Goal: Task Accomplishment & Management: Use online tool/utility

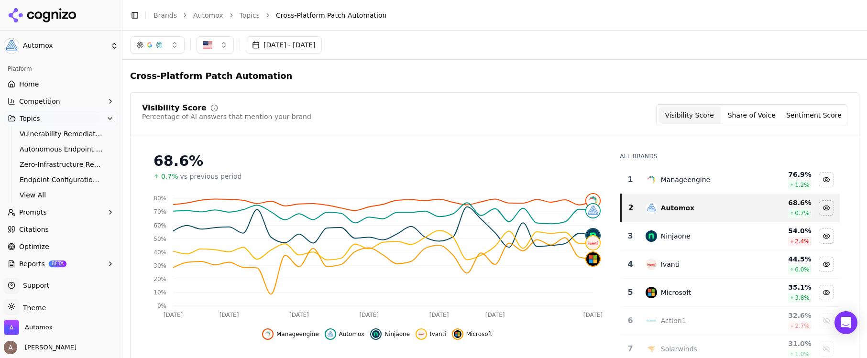
click at [291, 44] on button "[DATE] - [DATE]" at bounding box center [284, 44] width 76 height 17
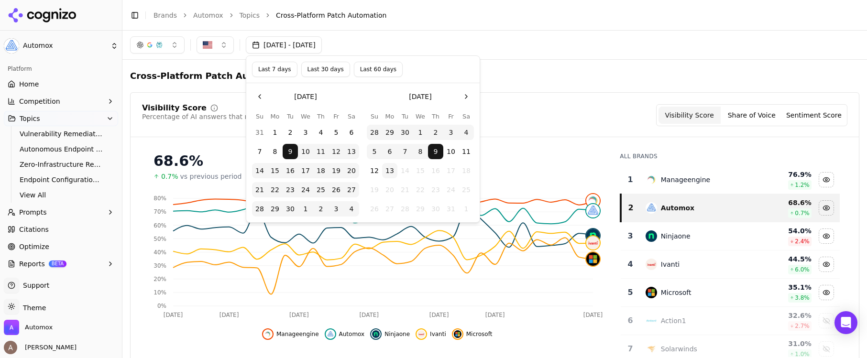
click at [262, 98] on button "Go to the Previous Month" at bounding box center [259, 96] width 15 height 15
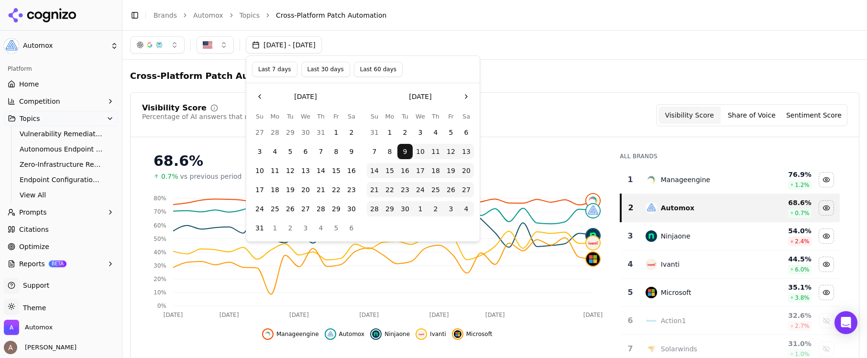
click at [334, 131] on button "1" at bounding box center [335, 132] width 15 height 15
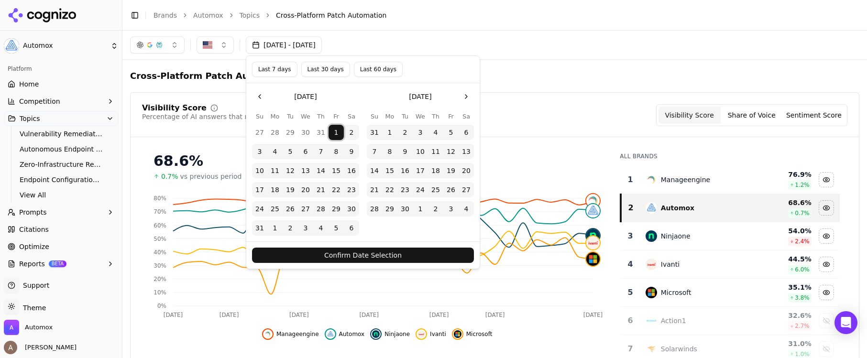
click at [464, 96] on button "Go to the Next Month" at bounding box center [465, 96] width 15 height 15
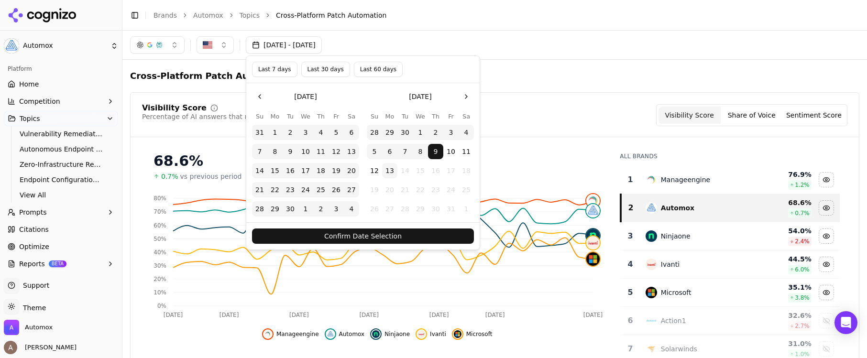
click at [393, 170] on button "13" at bounding box center [389, 170] width 15 height 15
click at [395, 234] on button "Confirm Date Selection" at bounding box center [363, 235] width 222 height 15
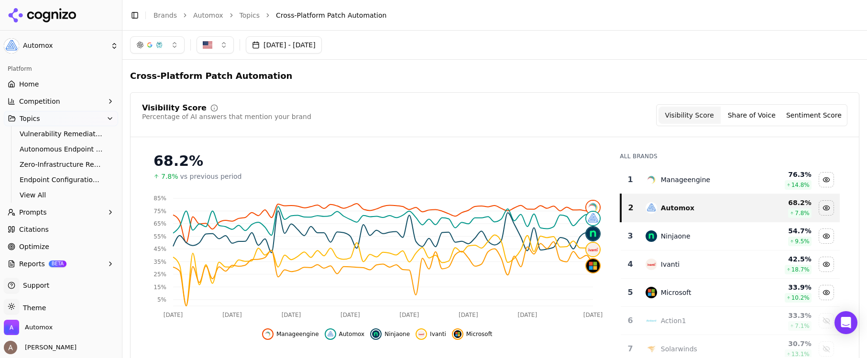
click at [175, 45] on button "button" at bounding box center [157, 44] width 54 height 17
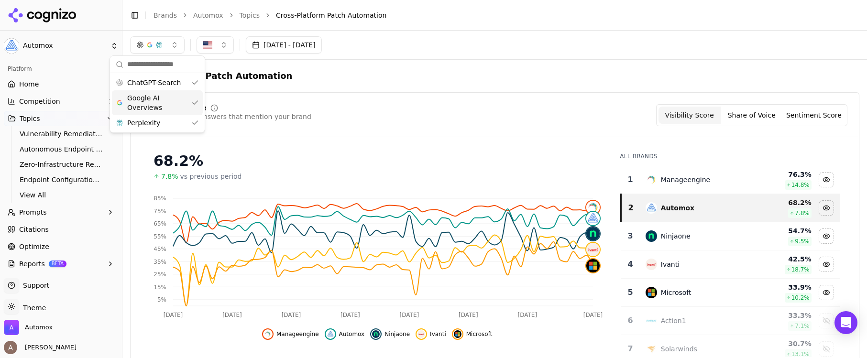
click at [160, 105] on span "Google AI Overviews" at bounding box center [157, 102] width 60 height 19
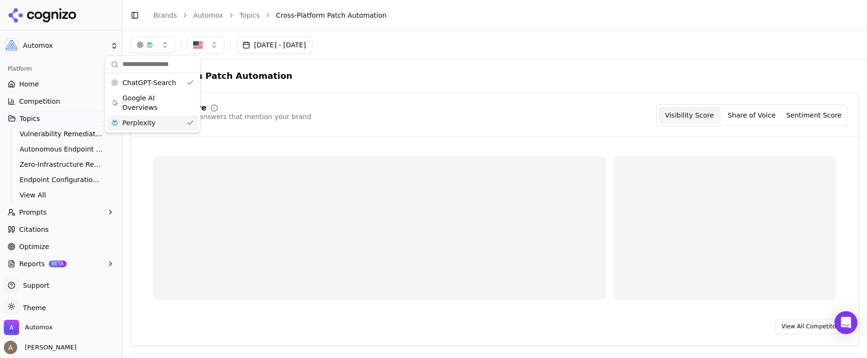
click at [158, 124] on div "Perplexity" at bounding box center [152, 122] width 91 height 15
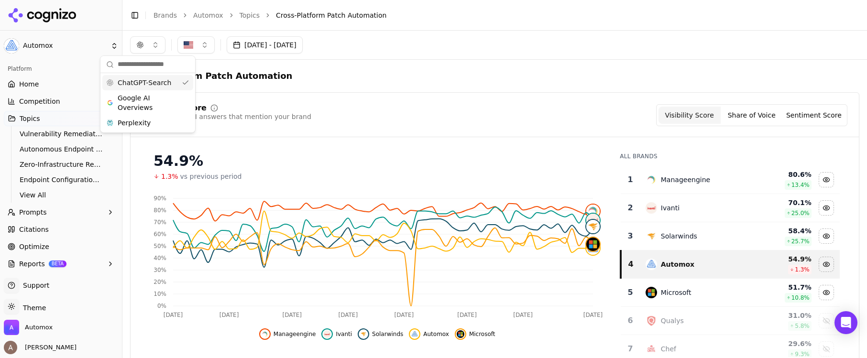
click at [155, 82] on span "ChatGPT-Search" at bounding box center [145, 83] width 54 height 10
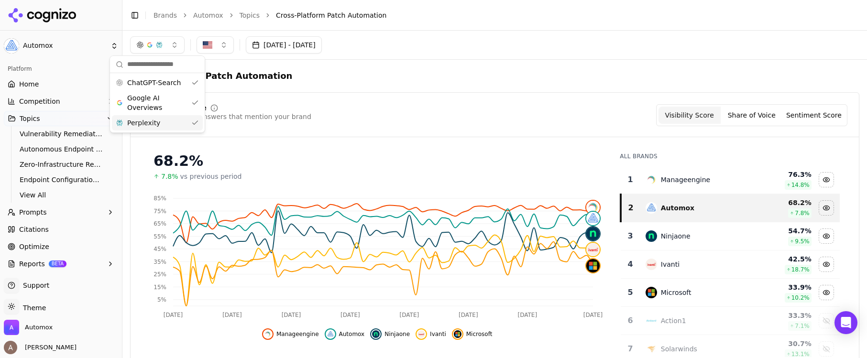
click at [156, 123] on span "Perplexity" at bounding box center [143, 123] width 33 height 10
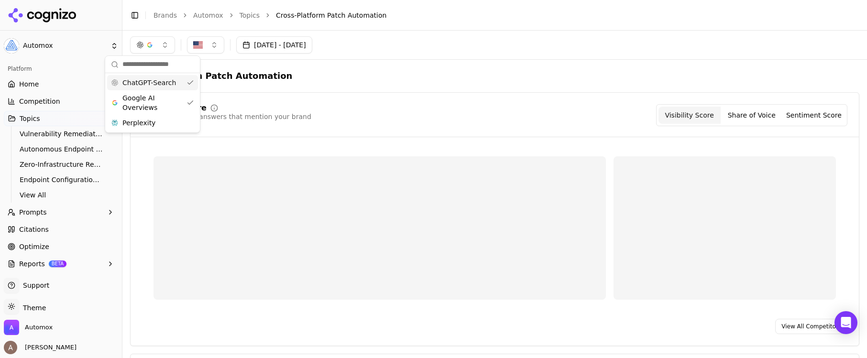
click at [165, 82] on span "ChatGPT-Search" at bounding box center [149, 83] width 54 height 10
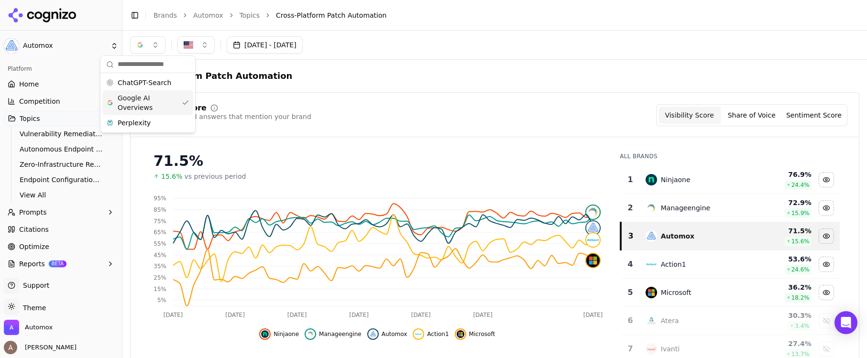
click at [163, 100] on span "Google AI Overviews" at bounding box center [148, 102] width 60 height 19
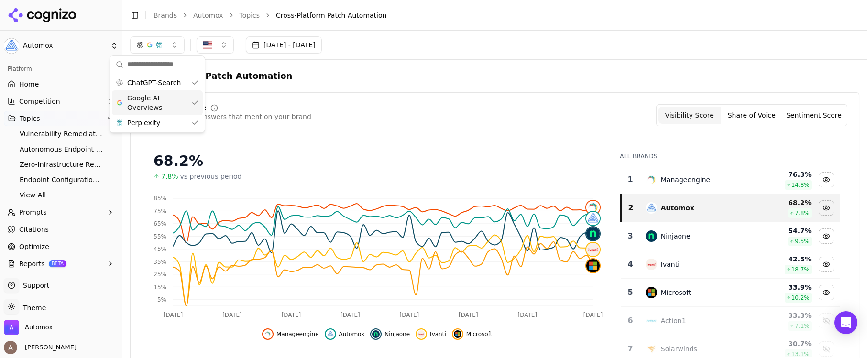
click at [165, 105] on span "Google AI Overviews" at bounding box center [157, 102] width 60 height 19
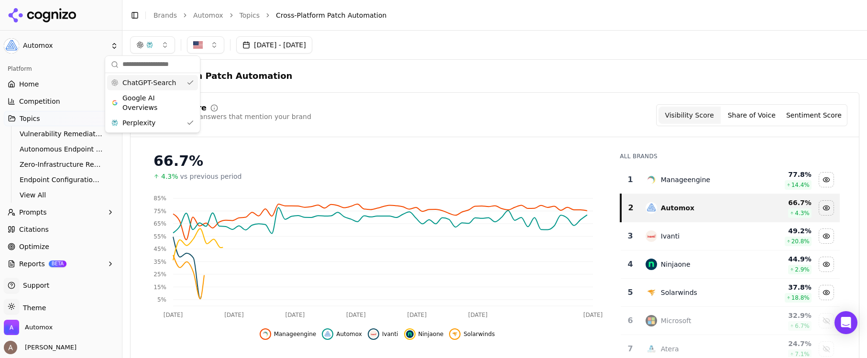
click at [171, 85] on span "ChatGPT-Search" at bounding box center [149, 83] width 54 height 10
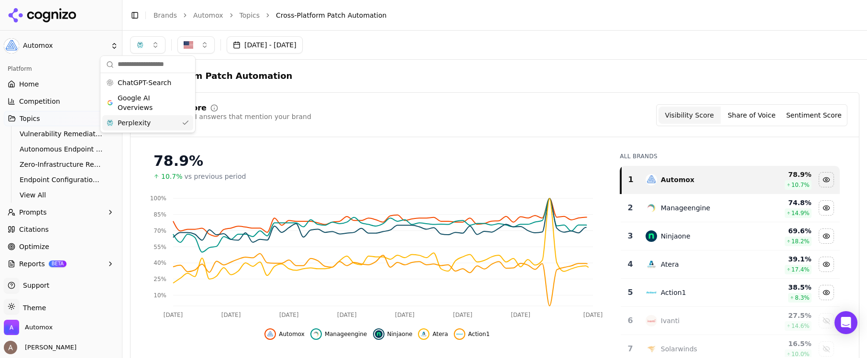
click at [149, 123] on div "Perplexity" at bounding box center [147, 122] width 91 height 15
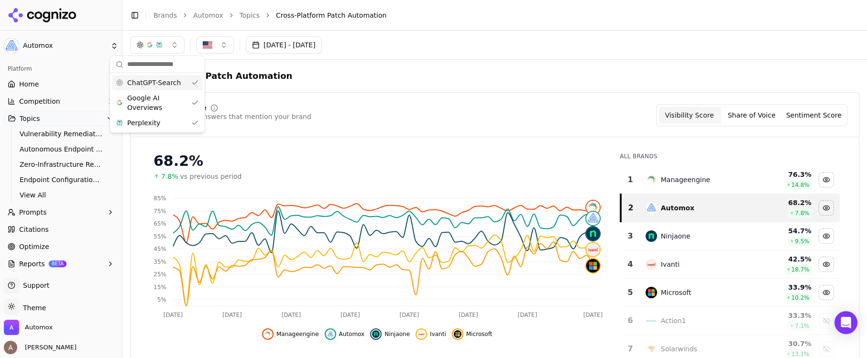
click at [310, 156] on div "68.2%" at bounding box center [376, 160] width 447 height 17
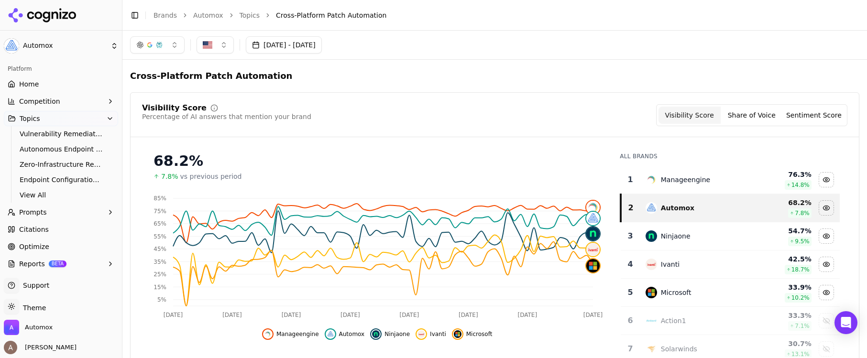
click at [57, 83] on link "Home" at bounding box center [61, 83] width 114 height 15
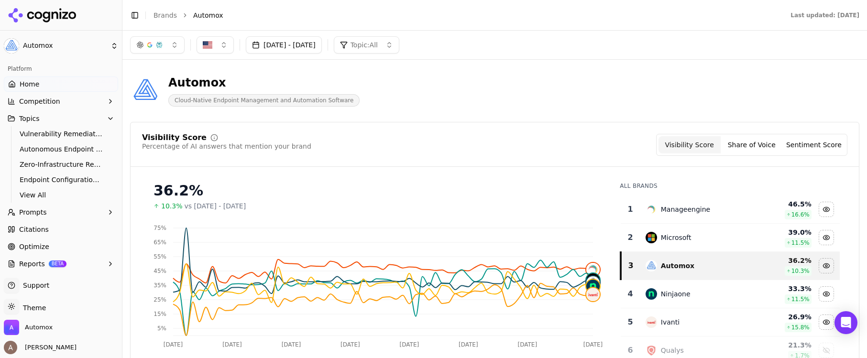
click at [174, 44] on button "button" at bounding box center [157, 44] width 54 height 17
click at [336, 76] on div "Automox" at bounding box center [263, 82] width 191 height 15
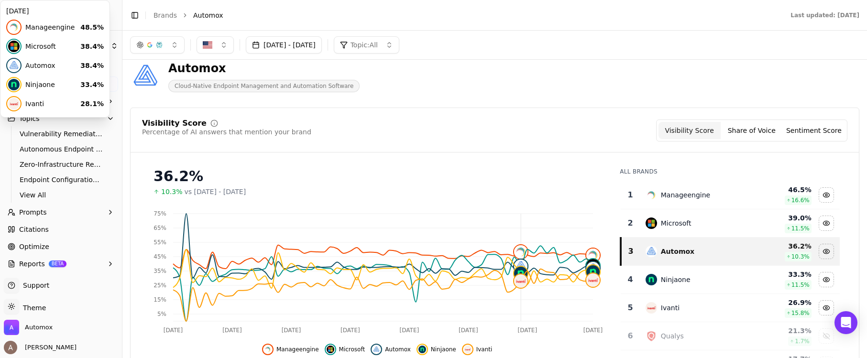
scroll to position [35, 0]
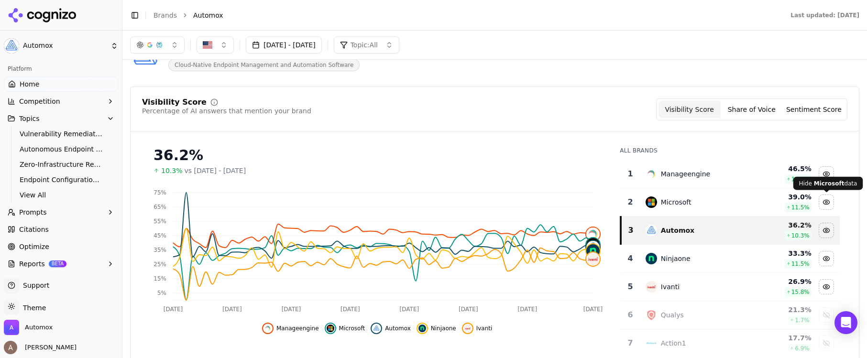
click at [827, 203] on div "Hide microsoft data" at bounding box center [826, 202] width 14 height 14
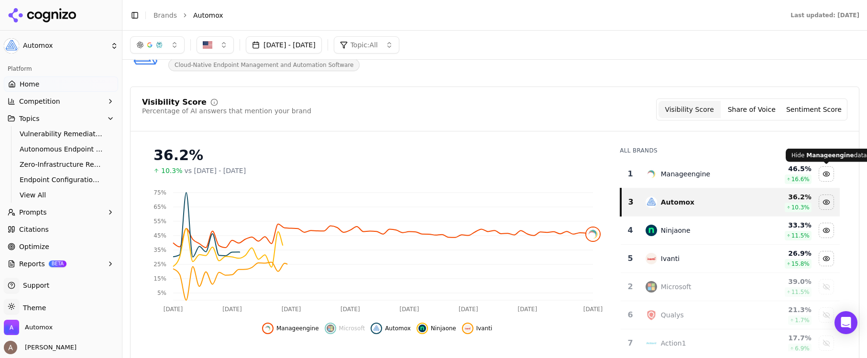
click at [826, 173] on div "Hide manageengine data" at bounding box center [826, 174] width 14 height 14
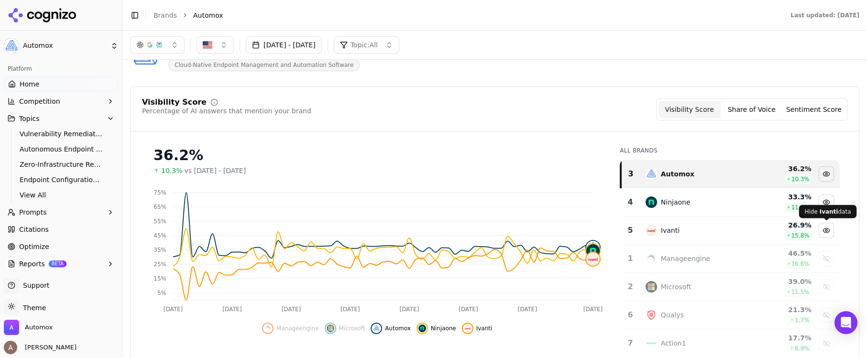
click at [827, 228] on div "Hide ivanti data" at bounding box center [826, 230] width 14 height 14
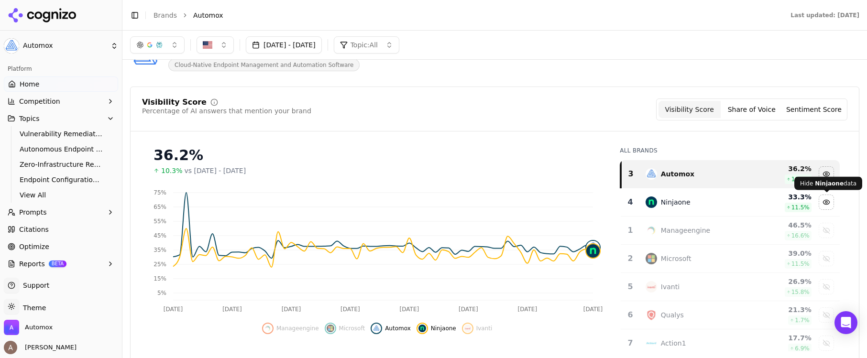
click at [829, 203] on div "Hide ninjaone data" at bounding box center [826, 202] width 14 height 14
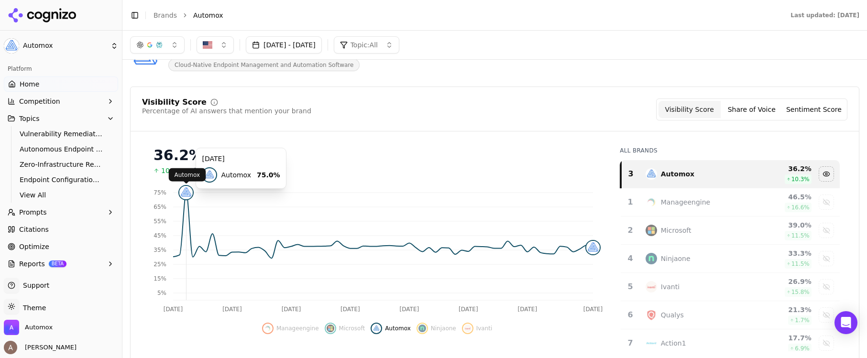
click at [185, 198] on img at bounding box center [185, 192] width 13 height 13
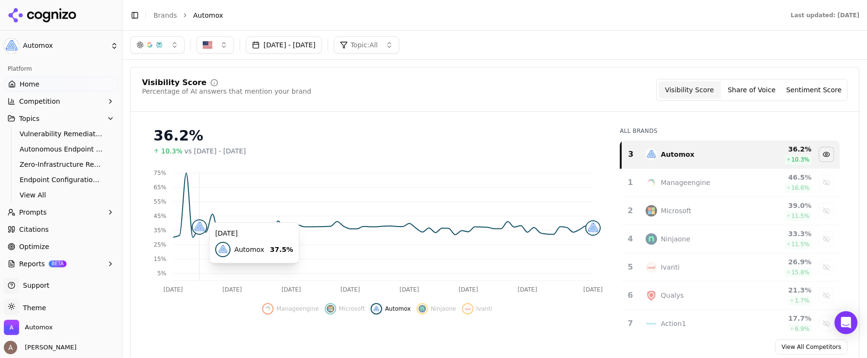
scroll to position [38, 0]
